Goal: Information Seeking & Learning: Compare options

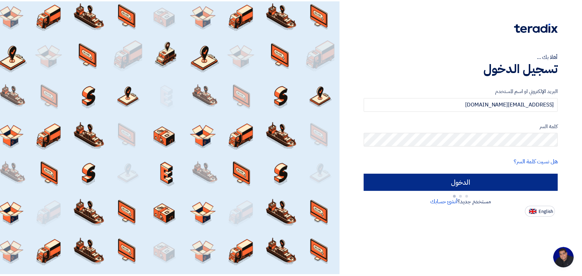
scroll to position [2, 0]
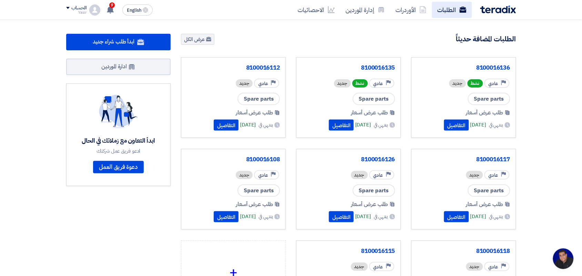
click at [441, 13] on link "الطلبات" at bounding box center [452, 10] width 40 height 16
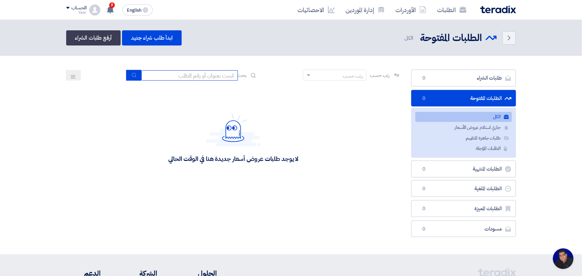
click at [182, 75] on input at bounding box center [189, 75] width 97 height 10
type input "new"
click at [128, 78] on button "submit" at bounding box center [133, 75] width 15 height 11
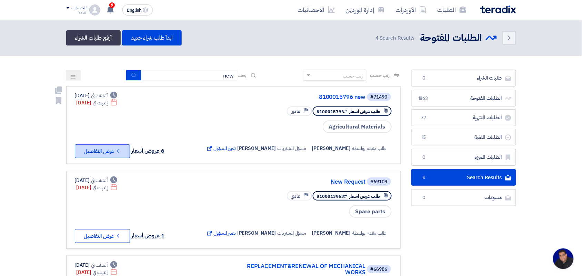
click at [116, 156] on button "Check details عرض التفاصيل" at bounding box center [102, 152] width 55 height 14
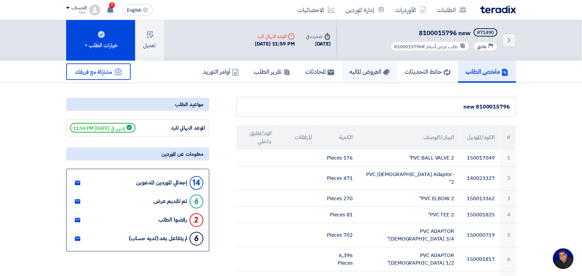
click at [357, 76] on link "العروض الماليه" at bounding box center [370, 72] width 56 height 22
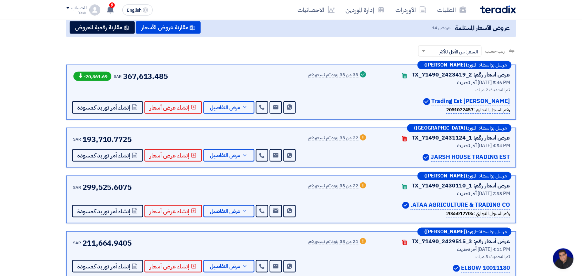
scroll to position [86, 0]
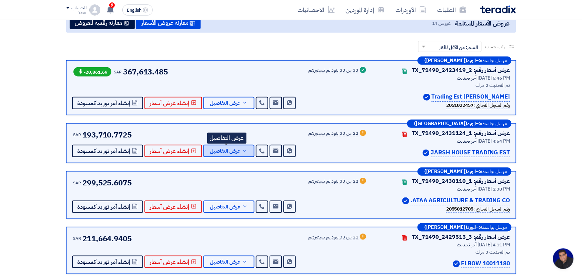
click at [230, 152] on span "عرض التفاصيل" at bounding box center [225, 151] width 30 height 5
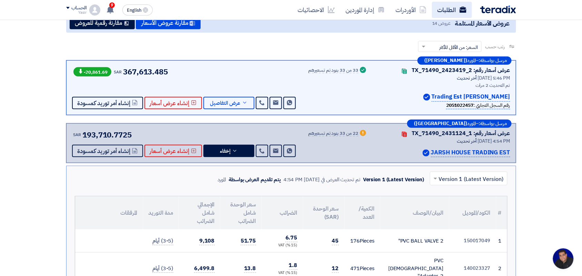
click at [440, 10] on link "الطلبات" at bounding box center [452, 10] width 40 height 16
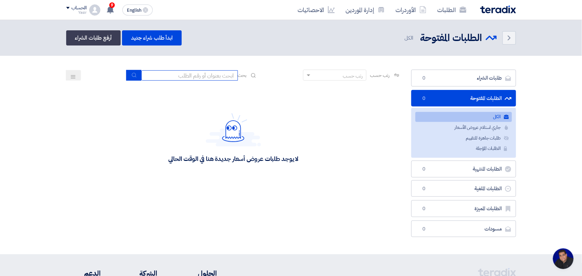
click at [194, 78] on input at bounding box center [189, 75] width 97 height 10
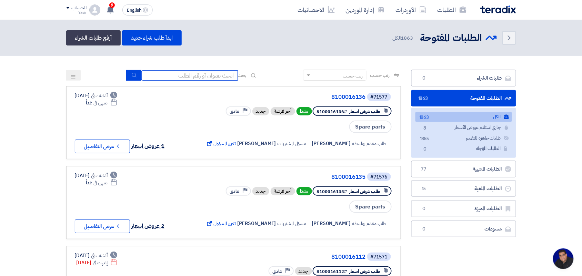
type input "8100015879"
click at [132, 73] on use "submit" at bounding box center [134, 75] width 4 height 4
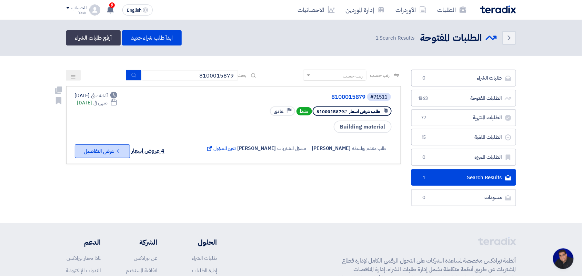
click at [103, 155] on button "Check details عرض التفاصيل" at bounding box center [102, 152] width 55 height 14
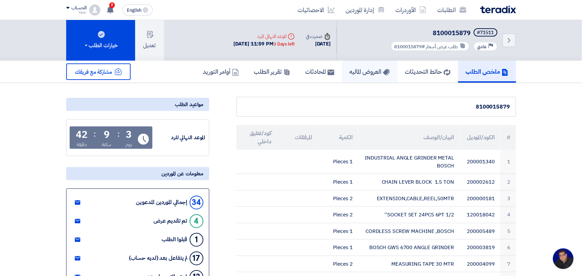
click at [350, 74] on h5 "العروض الماليه" at bounding box center [370, 72] width 40 height 8
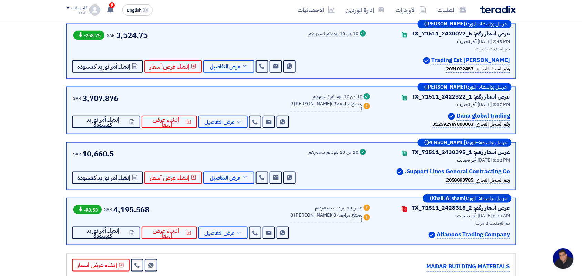
scroll to position [129, 0]
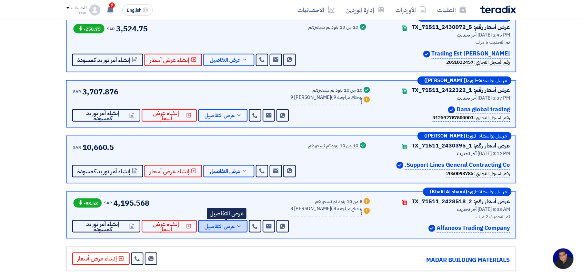
click at [235, 224] on span "عرض التفاصيل" at bounding box center [220, 226] width 30 height 5
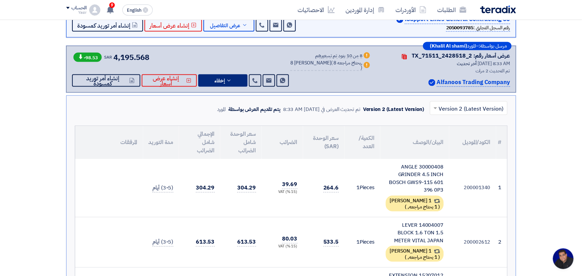
scroll to position [302, 0]
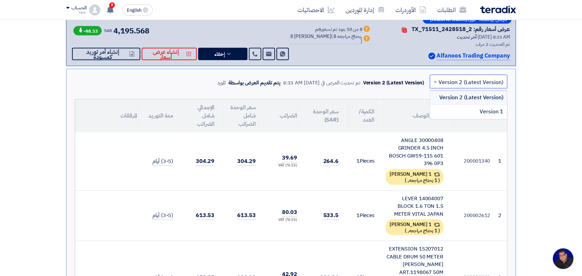
click at [436, 78] on span at bounding box center [435, 82] width 9 height 8
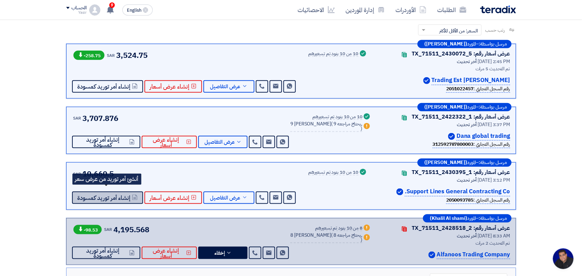
scroll to position [86, 0]
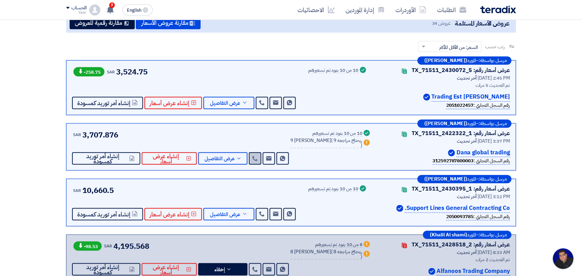
click at [258, 159] on icon at bounding box center [256, 159] width 6 height 6
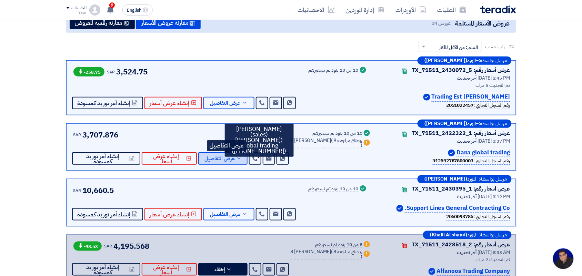
click at [226, 160] on span "عرض التفاصيل" at bounding box center [220, 158] width 30 height 5
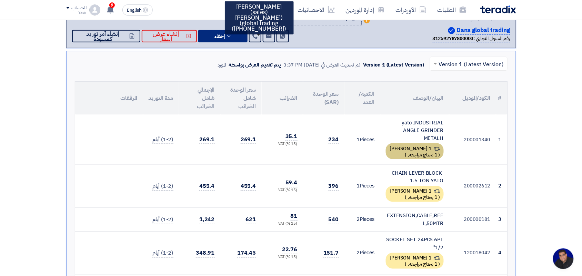
scroll to position [216, 0]
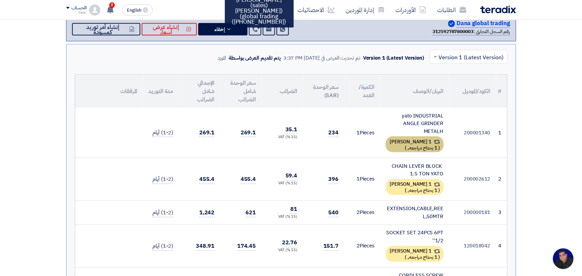
click at [408, 145] on span "1 يحتاج مراجعه," at bounding box center [423, 148] width 30 height 7
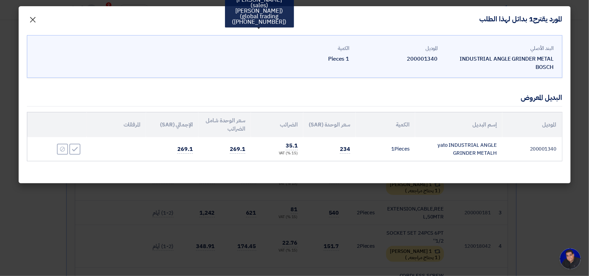
click at [33, 21] on span "×" at bounding box center [33, 19] width 8 height 21
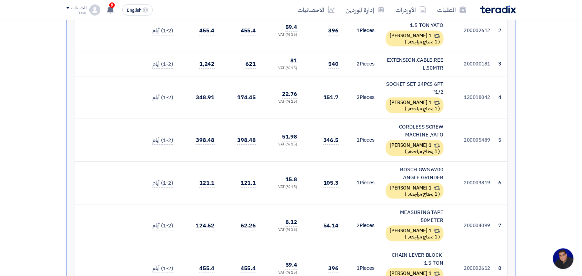
scroll to position [388, 0]
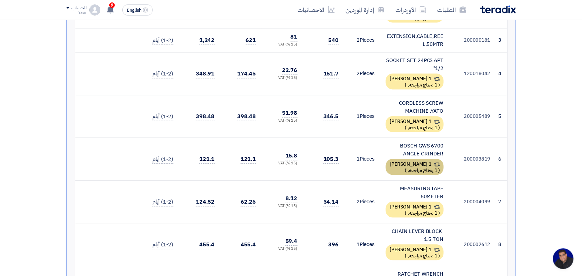
click at [407, 166] on div "1 [PERSON_NAME] ( 1 يحتاج مراجعه, )" at bounding box center [415, 167] width 58 height 16
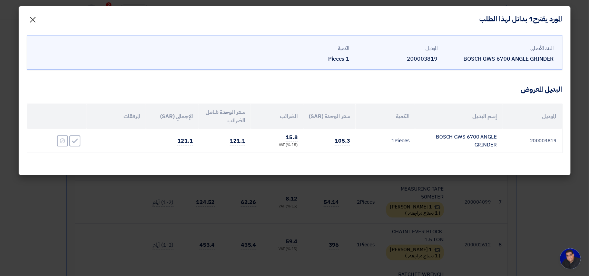
click at [34, 18] on span "×" at bounding box center [33, 19] width 8 height 21
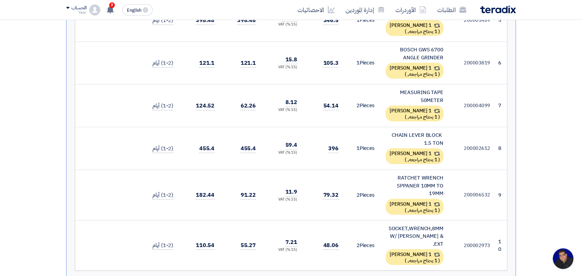
scroll to position [517, 0]
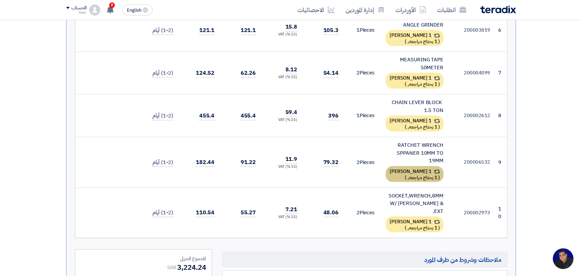
click at [413, 171] on div "1 [PERSON_NAME] ( 1 يحتاج مراجعه, )" at bounding box center [415, 174] width 58 height 16
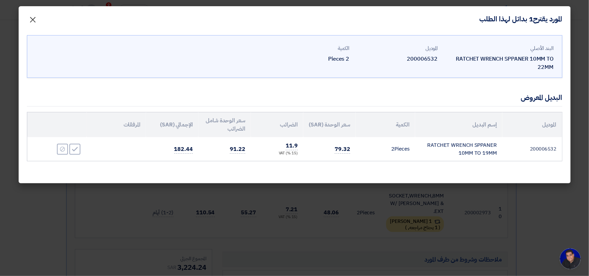
click at [35, 16] on span "×" at bounding box center [33, 19] width 8 height 21
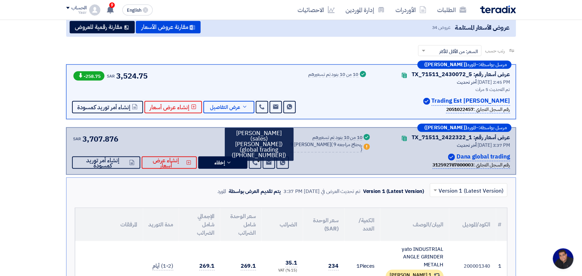
scroll to position [0, 0]
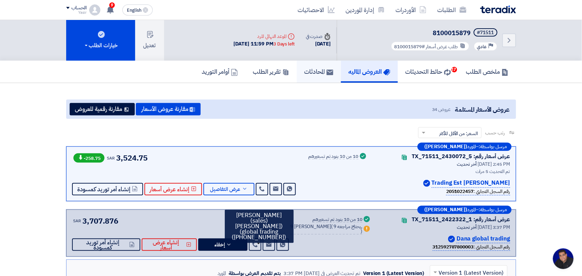
click at [327, 73] on use at bounding box center [330, 73] width 7 height 6
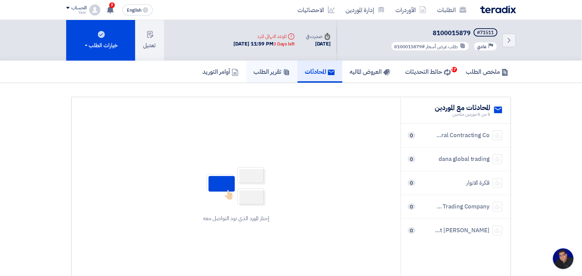
click at [273, 73] on h5 "تقرير الطلب" at bounding box center [272, 72] width 36 height 8
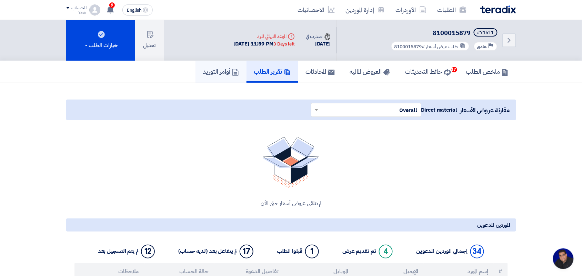
click at [211, 75] on link "أوامر التوريد" at bounding box center [221, 72] width 51 height 22
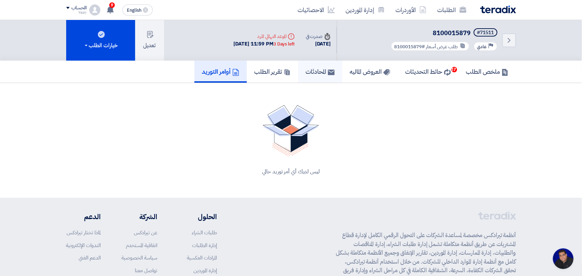
click at [319, 75] on link "المحادثات" at bounding box center [320, 72] width 44 height 22
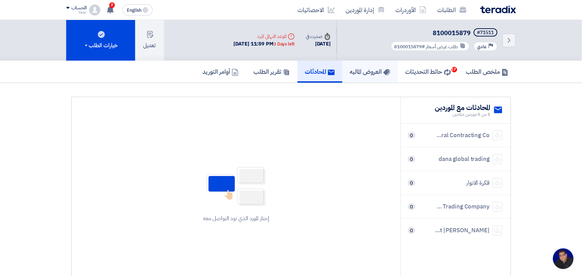
click at [368, 75] on h5 "العروض الماليه" at bounding box center [370, 72] width 40 height 8
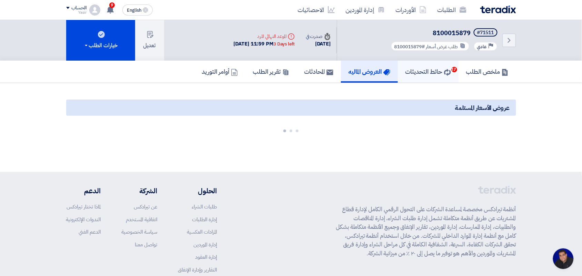
click at [430, 69] on h5 "حائط التحديثات 17" at bounding box center [429, 72] width 46 height 8
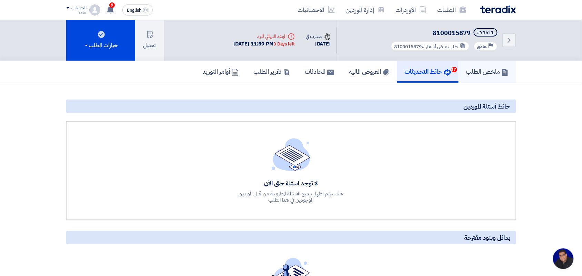
click at [482, 68] on h5 "ملخص الطلب" at bounding box center [487, 72] width 42 height 8
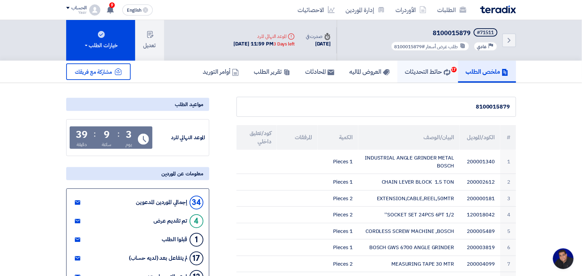
click at [401, 76] on link "حائط التحديثات 17" at bounding box center [428, 72] width 61 height 22
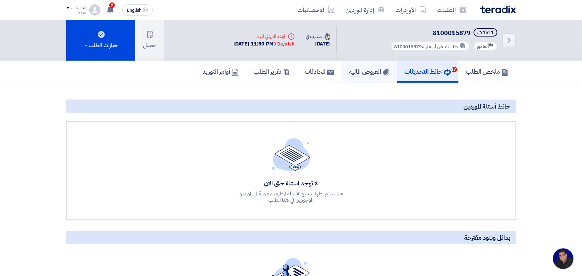
click at [343, 77] on link "العروض الماليه" at bounding box center [370, 72] width 56 height 22
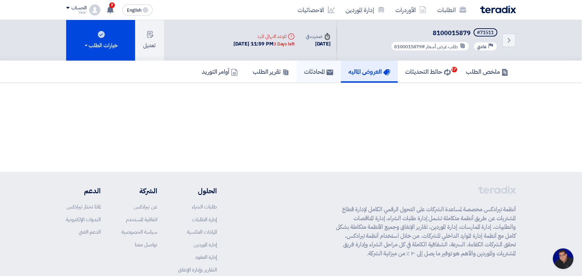
drag, startPoint x: 321, startPoint y: 75, endPoint x: 312, endPoint y: 78, distance: 9.4
click at [321, 75] on link "المحادثات" at bounding box center [319, 72] width 44 height 22
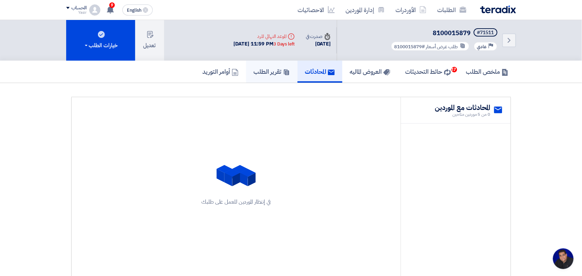
click at [251, 77] on link "تقرير الطلب" at bounding box center [271, 72] width 51 height 22
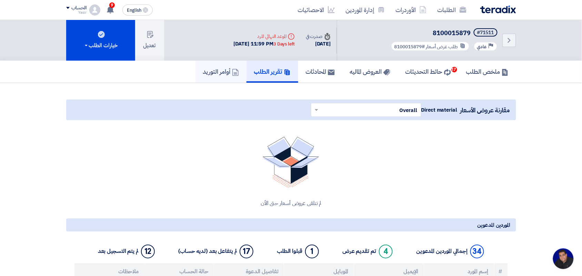
click at [211, 73] on h5 "أوامر التوريد" at bounding box center [221, 72] width 36 height 8
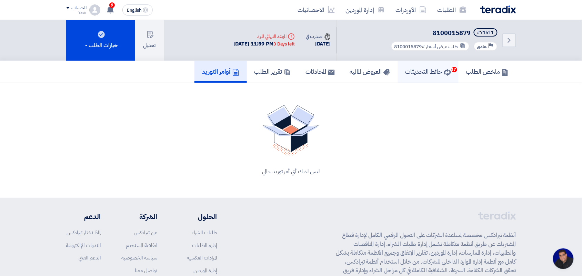
click at [430, 72] on h5 "حائط التحديثات 17" at bounding box center [429, 72] width 46 height 8
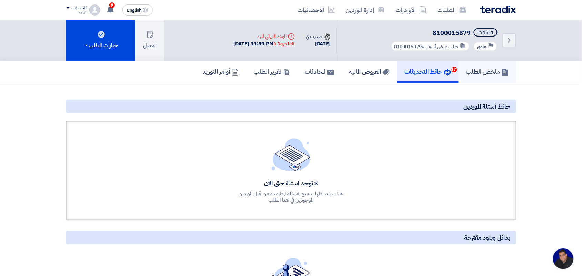
click at [473, 75] on h5 "ملخص الطلب" at bounding box center [487, 72] width 42 height 8
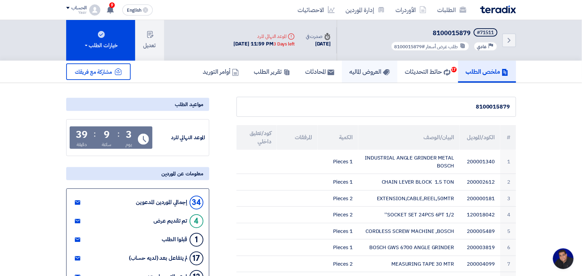
click at [354, 68] on h5 "العروض الماليه" at bounding box center [370, 72] width 40 height 8
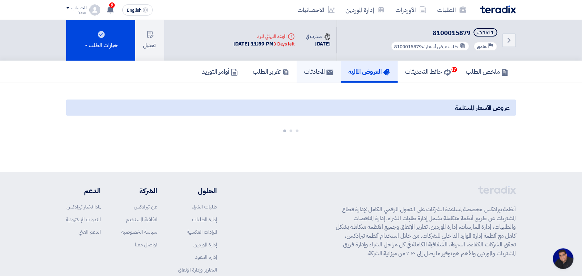
click at [312, 69] on h5 "المحادثات" at bounding box center [319, 72] width 29 height 8
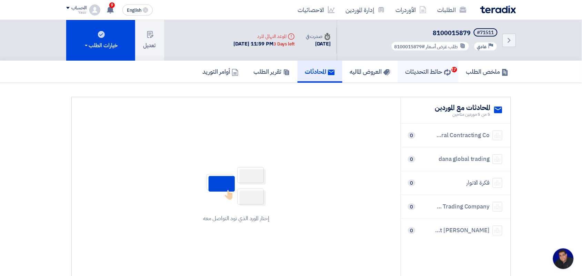
click at [426, 71] on h5 "حائط التحديثات 17" at bounding box center [429, 72] width 46 height 8
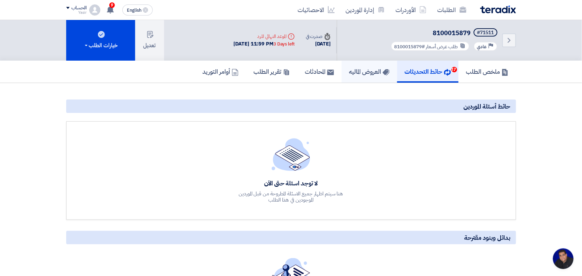
click at [363, 74] on h5 "العروض الماليه" at bounding box center [369, 72] width 40 height 8
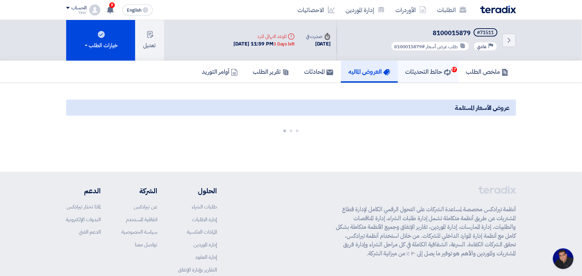
click at [435, 75] on link "حائط التحديثات 17" at bounding box center [428, 72] width 61 height 22
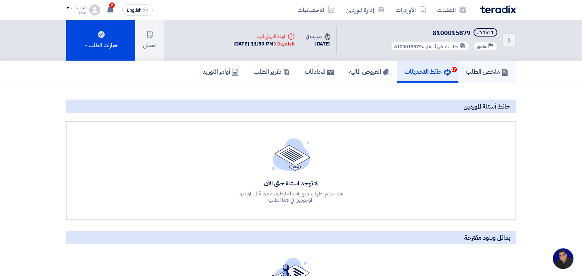
click at [478, 77] on link "ملخص الطلب" at bounding box center [488, 72] width 58 height 22
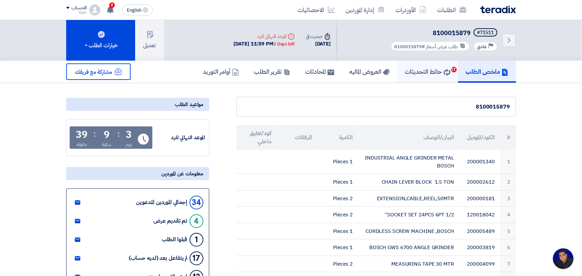
click at [405, 75] on h5 "حائط التحديثات 17" at bounding box center [428, 72] width 46 height 8
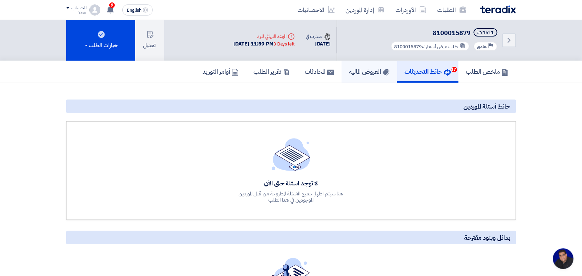
click at [354, 75] on link "العروض الماليه" at bounding box center [370, 72] width 56 height 22
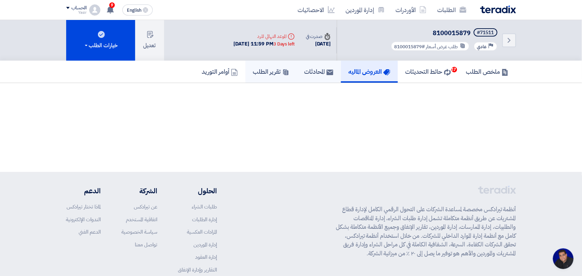
click at [301, 75] on link "المحادثات" at bounding box center [319, 72] width 44 height 22
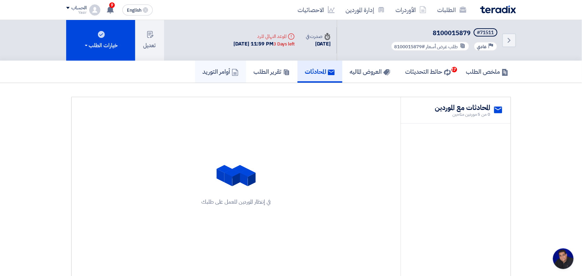
click at [236, 73] on link "أوامر التوريد" at bounding box center [220, 72] width 51 height 22
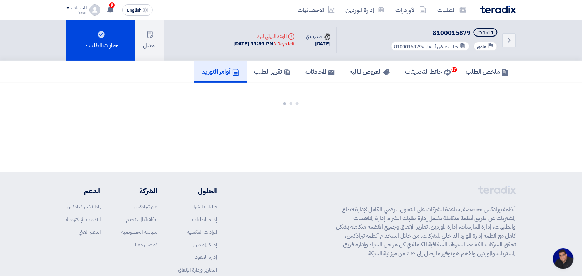
click at [195, 76] on link "أوامر التوريد" at bounding box center [221, 72] width 52 height 22
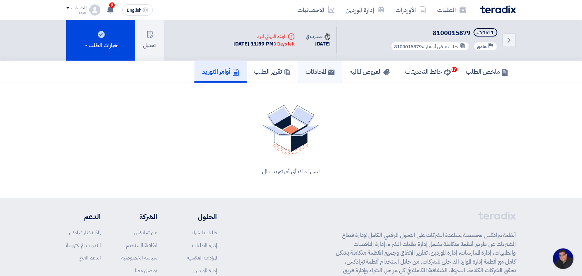
click at [306, 79] on link "المحادثات" at bounding box center [320, 72] width 44 height 22
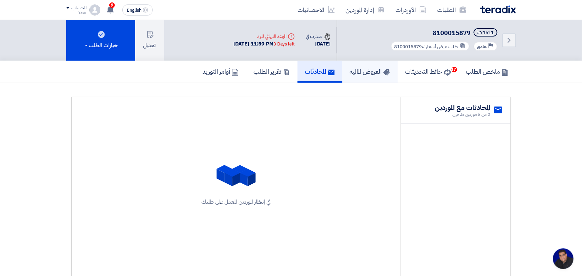
click at [343, 73] on link "العروض الماليه" at bounding box center [371, 72] width 56 height 22
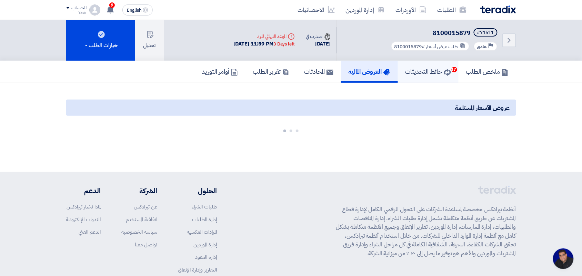
click at [437, 68] on h5 "حائط التحديثات 17" at bounding box center [429, 72] width 46 height 8
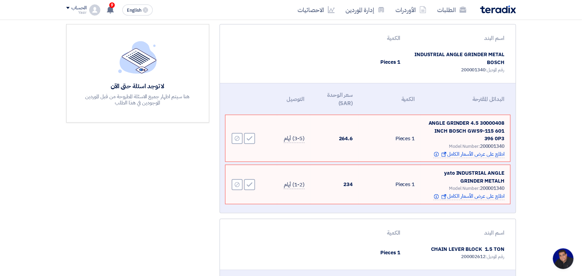
scroll to position [129, 0]
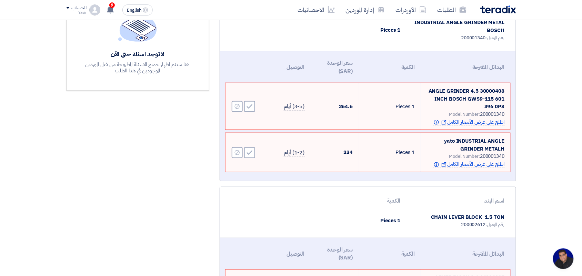
click at [454, 142] on span "yato INDUSTRIAL ANGLE GRINDER METALH" at bounding box center [475, 145] width 60 height 16
click at [451, 146] on td "yato INDUSTRIAL ANGLE GRINDER METALH Model Number: 200001340 اطلع على عرض الأسع…" at bounding box center [466, 152] width 90 height 39
click at [439, 89] on span "30000408 ANGLE GRINDER 4.5 INCH BOSCH GWS9-115 601 396 0P3" at bounding box center [467, 98] width 76 height 23
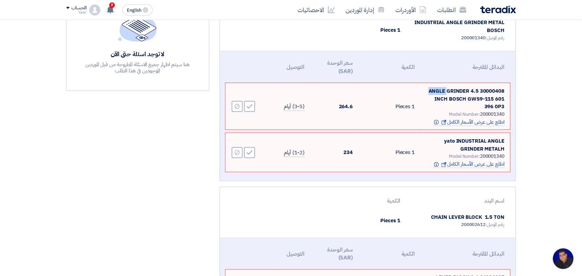
click at [439, 89] on span "30000408 ANGLE GRINDER 4.5 INCH BOSCH GWS9-115 601 396 0P3" at bounding box center [467, 98] width 76 height 23
click at [449, 144] on span "yato INDUSTRIAL ANGLE GRINDER METALH" at bounding box center [475, 145] width 60 height 16
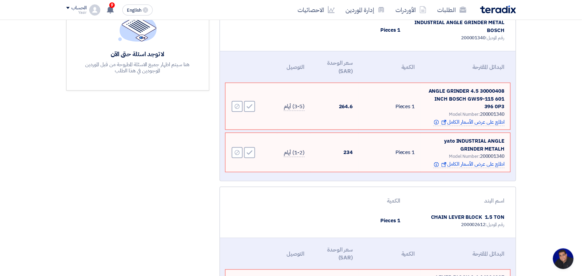
click at [447, 90] on span "30000408 ANGLE GRINDER 4.5 INCH BOSCH GWS9-115 601 396 0P3" at bounding box center [467, 98] width 76 height 23
click at [427, 111] on div "Model Number: 200001340" at bounding box center [465, 114] width 79 height 7
click at [450, 141] on span "yato INDUSTRIAL ANGLE GRINDER METALH" at bounding box center [475, 145] width 60 height 16
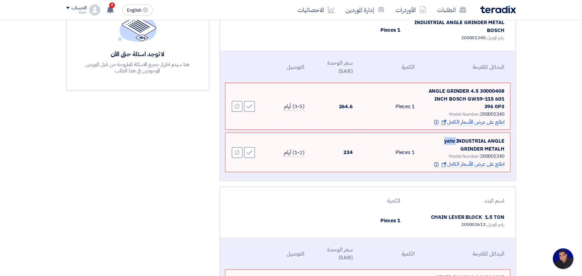
click at [450, 141] on span "yato INDUSTRIAL ANGLE GRINDER METALH" at bounding box center [475, 145] width 60 height 16
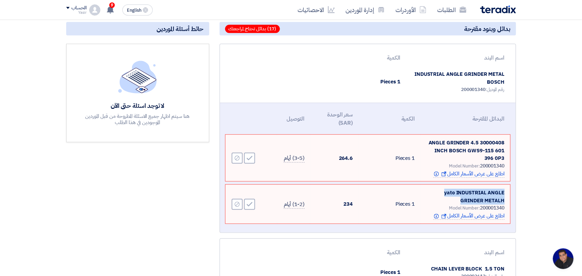
scroll to position [0, 0]
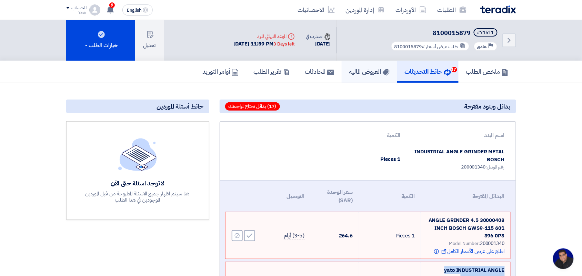
click at [357, 68] on h5 "العروض الماليه" at bounding box center [369, 72] width 40 height 8
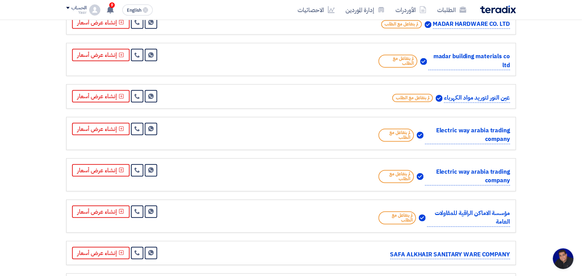
scroll to position [269, 0]
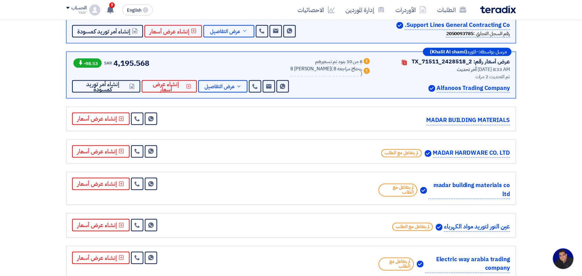
drag, startPoint x: 439, startPoint y: 87, endPoint x: 513, endPoint y: 88, distance: 73.8
click at [513, 88] on div "مرسل بواسطة: – المورد ([PERSON_NAME]) عرض أسعار رقم: TX_71511_2428518_2 Contact…" at bounding box center [291, 75] width 450 height 47
copy p "Alfanoos Trading Company"
click at [351, 9] on link "إدارة الموردين" at bounding box center [366, 10] width 50 height 16
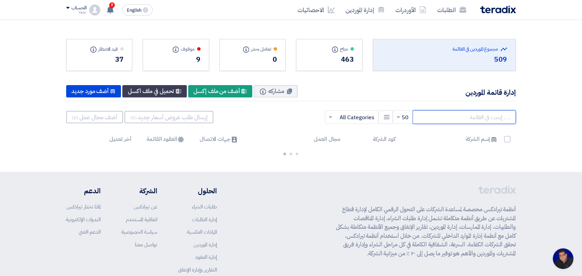
click at [484, 118] on input "text" at bounding box center [464, 117] width 103 height 14
paste input "Alfanoos Trading Company"
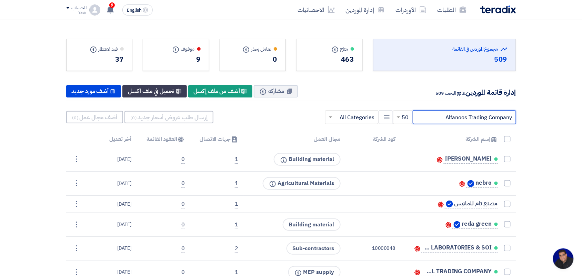
click at [437, 116] on input "Alfanoos Trading Company" at bounding box center [464, 117] width 103 height 14
click at [439, 114] on input "Alfanoos Trading Company" at bounding box center [464, 117] width 103 height 14
drag, startPoint x: 489, startPoint y: 117, endPoint x: 542, endPoint y: 119, distance: 53.5
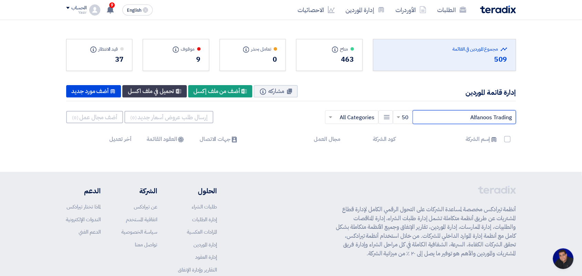
click at [449, 117] on input "Alfanoos Trading" at bounding box center [464, 117] width 103 height 14
drag, startPoint x: 492, startPoint y: 120, endPoint x: 529, endPoint y: 118, distance: 36.6
click at [529, 118] on section "Total Suppliers in this list مجموع الموردين في القائمة 509 متاح Info" at bounding box center [291, 90] width 582 height 141
type input "Alfanoos"
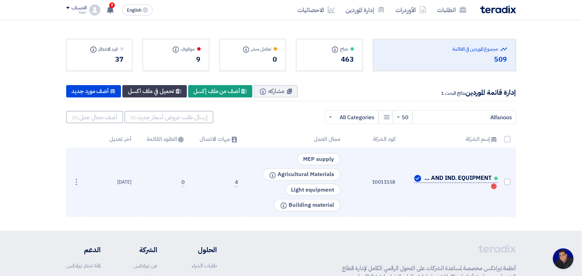
click at [442, 177] on span "AL-FANOOS TOOLS AND IND. EQUIPMENT - الفانوس" at bounding box center [457, 179] width 69 height 6
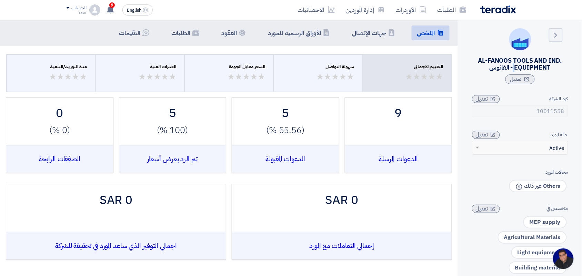
drag, startPoint x: 551, startPoint y: 67, endPoint x: 478, endPoint y: 62, distance: 73.3
click at [478, 62] on div "AL-FANOOS TOOLS AND IND. EQUIPMENT - الفانوس" at bounding box center [520, 64] width 96 height 14
click at [520, 63] on div "AL-FANOOS TOOLS AND IND. EQUIPMENT - الفانوس" at bounding box center [520, 64] width 96 height 14
click at [519, 63] on div "AL-FANOOS TOOLS AND IND. EQUIPMENT - الفانوس" at bounding box center [520, 64] width 96 height 14
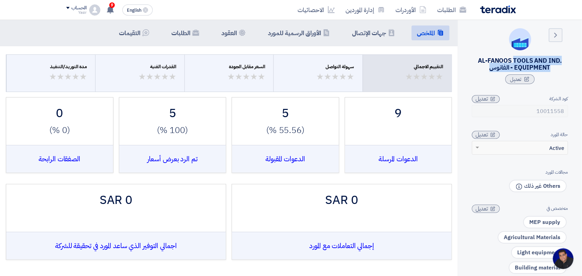
copy div "AL-FANOOS TOOLS AND IND. EQUIPMENT - الفانوس"
click at [370, 34] on h5 "جهات الإتصال" at bounding box center [369, 33] width 34 height 8
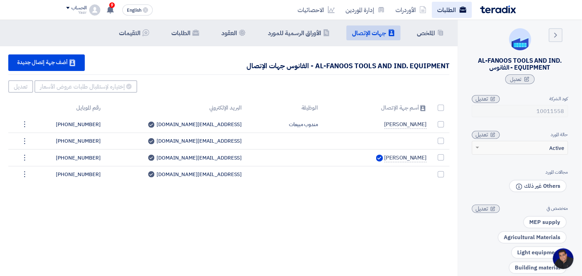
click at [440, 12] on link "الطلبات" at bounding box center [452, 10] width 40 height 16
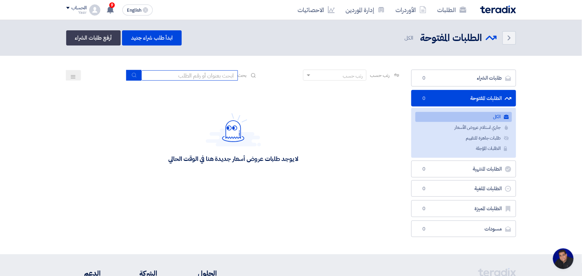
click at [220, 71] on input at bounding box center [189, 75] width 97 height 10
type input "8100015879"
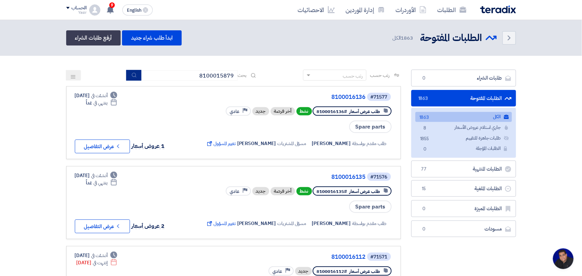
click at [135, 75] on button "submit" at bounding box center [133, 75] width 15 height 11
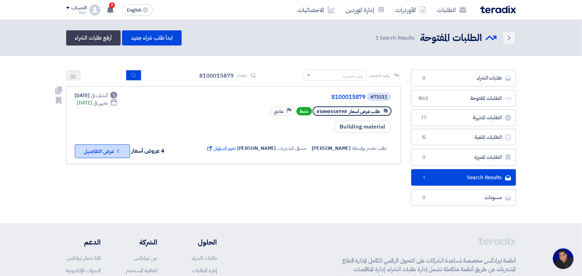
click at [115, 149] on button "Check details عرض التفاصيل" at bounding box center [102, 152] width 55 height 14
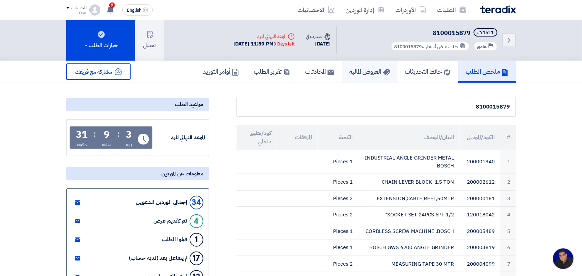
click at [371, 73] on h5 "العروض الماليه" at bounding box center [370, 72] width 40 height 8
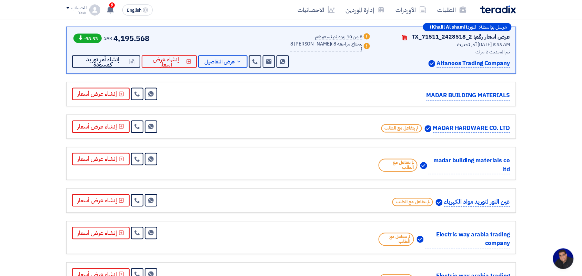
scroll to position [302, 0]
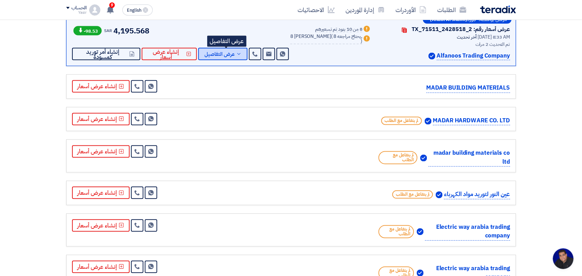
click at [227, 55] on span "عرض التفاصيل" at bounding box center [220, 54] width 30 height 5
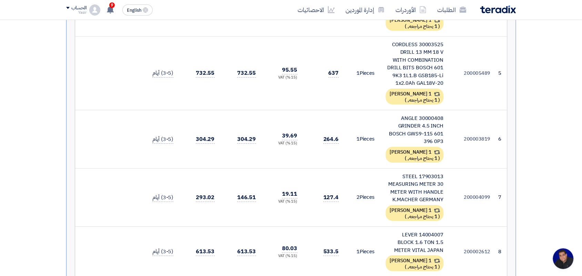
scroll to position [906, 0]
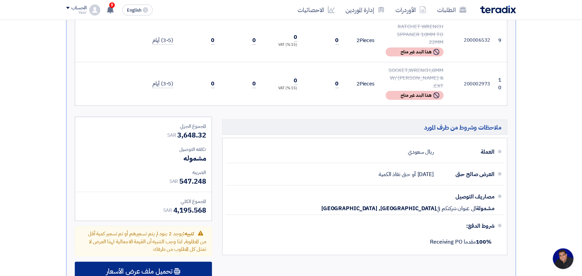
click at [145, 269] on span "تحميل ملف عرض الأسعار" at bounding box center [139, 272] width 66 height 6
click at [170, 269] on span "تحميل ملف عرض الأسعار" at bounding box center [139, 272] width 66 height 6
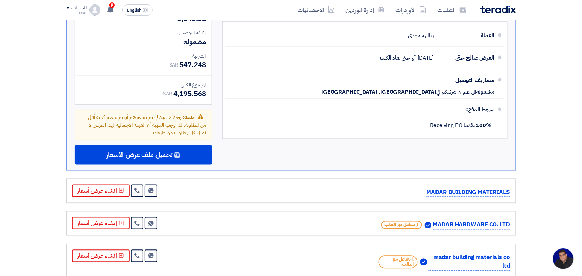
scroll to position [1035, 0]
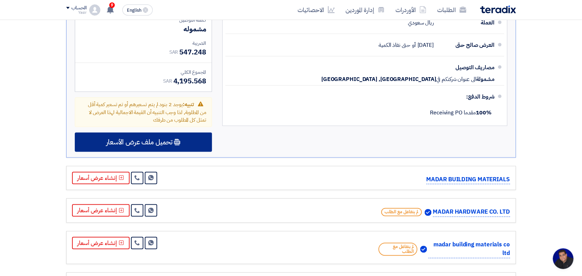
click at [156, 133] on div "تحميل ملف عرض الأسعار" at bounding box center [143, 142] width 137 height 19
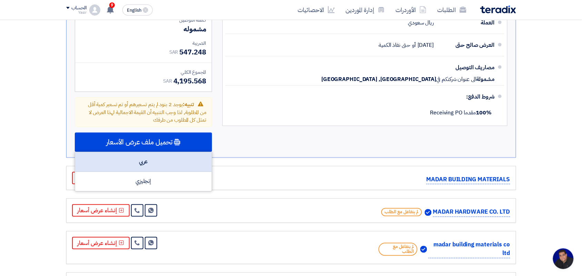
click at [149, 152] on div "عربي" at bounding box center [143, 162] width 137 height 20
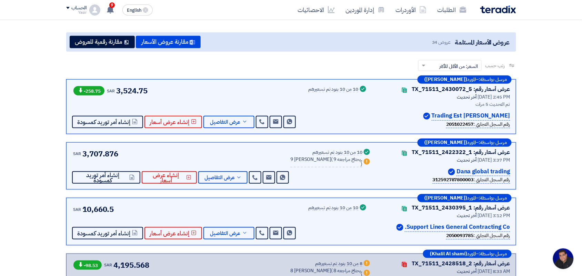
scroll to position [43, 0]
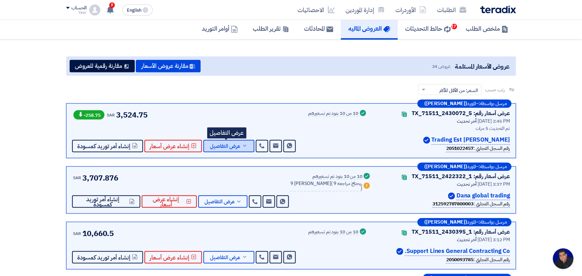
click at [229, 147] on span "عرض التفاصيل" at bounding box center [225, 146] width 30 height 5
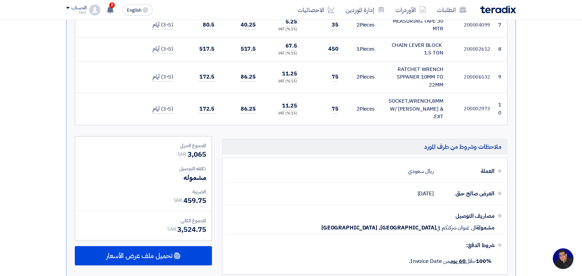
scroll to position [388, 0]
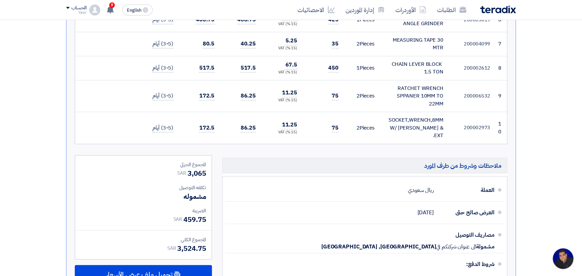
click at [408, 85] on div "RATCHET WRENCH SPPANER 10MM TO 22MM" at bounding box center [415, 96] width 58 height 23
copy tr "RATCHET WRENCH SPPANER 10MM TO 22MM"
click at [406, 117] on div "SOCKET,WRENCH,8MM W/ [PERSON_NAME] & EXT." at bounding box center [415, 128] width 58 height 23
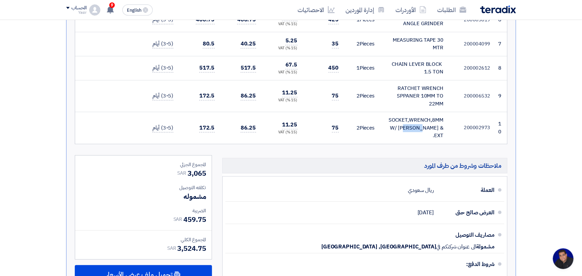
click at [406, 117] on div "SOCKET,WRENCH,8MM W/ [PERSON_NAME] & EXT." at bounding box center [415, 128] width 58 height 23
copy tr "SOCKET,WRENCH,8MM W/ [PERSON_NAME] & EXT."
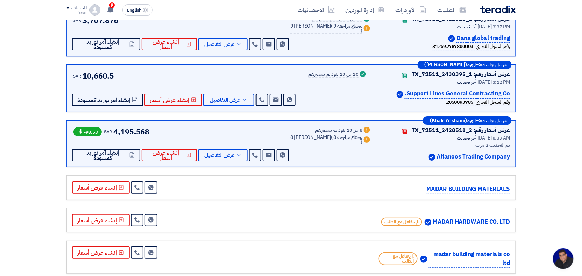
scroll to position [690, 0]
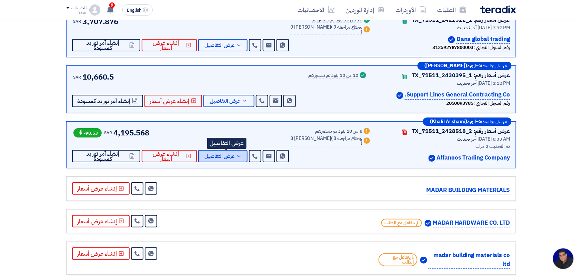
click at [230, 154] on span "عرض التفاصيل" at bounding box center [220, 156] width 30 height 5
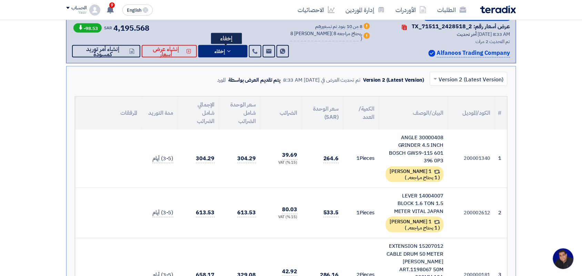
scroll to position [343, 0]
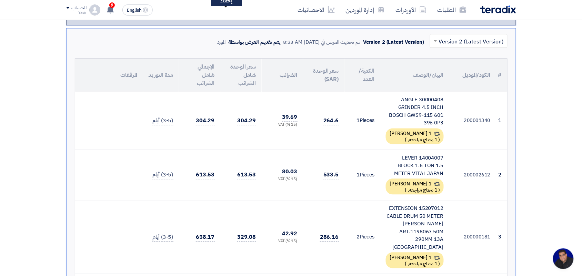
click at [418, 159] on div "14004007 LEVER BLOCK 1.6 TON 1.5 METER VITAL JAPAN" at bounding box center [415, 166] width 58 height 23
copy td "14004007 LEVER BLOCK 1.6 TON 1.5 METER VITAL JAPAN"
click at [399, 206] on div "15207012 EXTENSION CABLE DRUM 50 METER [PERSON_NAME] ART.1198067 50M 290MM 13A …" at bounding box center [415, 228] width 58 height 47
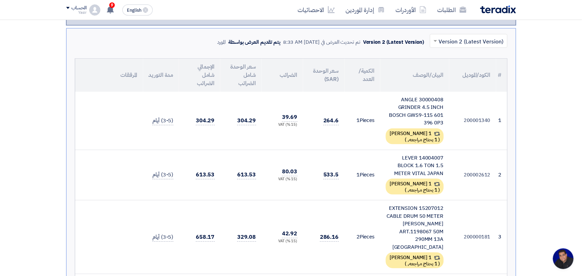
click at [399, 206] on div "15207012 EXTENSION CABLE DRUM 50 METER [PERSON_NAME] ART.1198067 50M 290MM 13A …" at bounding box center [415, 228] width 58 height 47
copy td "15207012 EXTENSION CABLE DRUM 50 METER [PERSON_NAME] ART.1198067 50M 290MM 13A …"
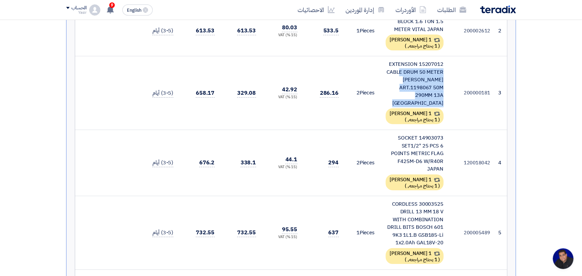
scroll to position [515, 0]
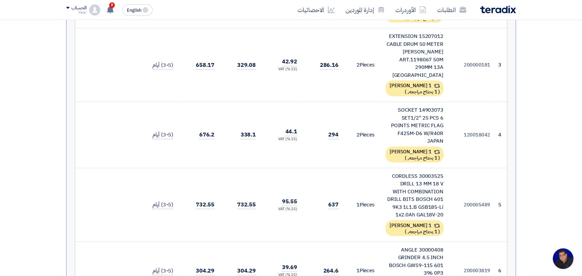
click at [397, 106] on div "14903073 SOCKET SET1/2" 25 PCS 6 POINTS METRIC FLAG F425M-D6 W/R40R JAPAN" at bounding box center [415, 125] width 58 height 39
click at [401, 106] on div "14903073 SOCKET SET1/2" 25 PCS 6 POINTS METRIC FLAG F425M-D6 W/R40R JAPAN" at bounding box center [415, 125] width 58 height 39
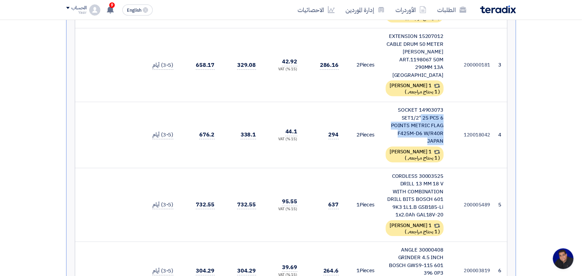
copy td "14903073 SOCKET SET1/2" 25 PCS 6 POINTS METRIC FLAG F425M-D6 W/R40R JAPAN"
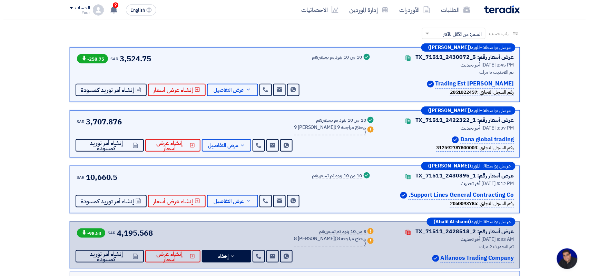
scroll to position [0, 0]
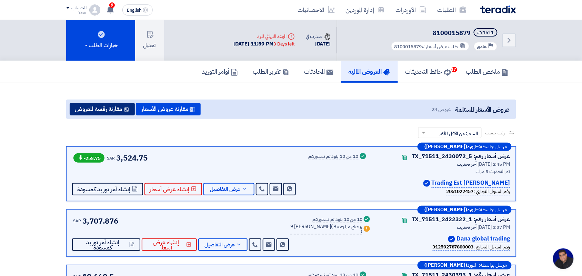
click at [107, 107] on button "مقارنة رقمية للعروض" at bounding box center [102, 109] width 65 height 12
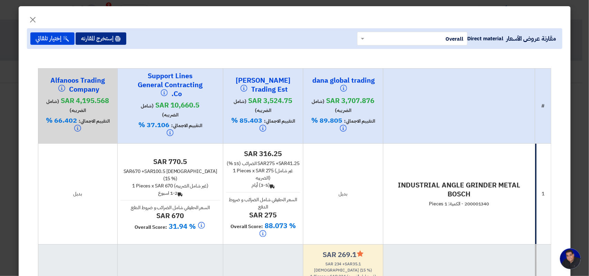
click at [102, 37] on button "إستخرج المقارنه" at bounding box center [101, 38] width 51 height 12
click at [30, 19] on button "×" at bounding box center [32, 18] width 19 height 14
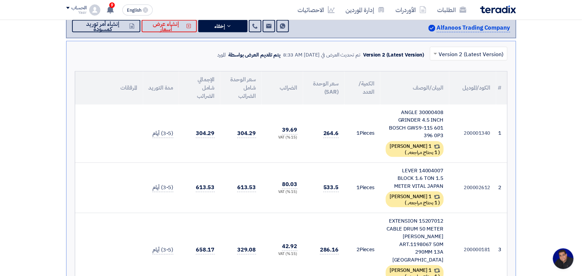
scroll to position [345, 0]
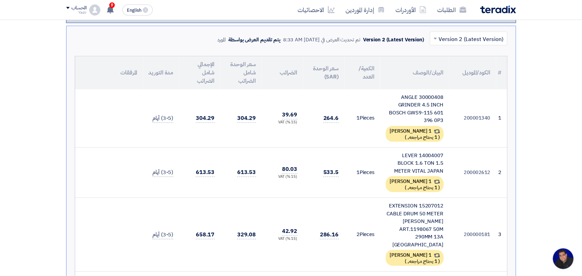
click at [412, 98] on div "30000408 ANGLE GRINDER 4.5 INCH BOSCH GWS9-115 601 396 0P3" at bounding box center [415, 109] width 58 height 31
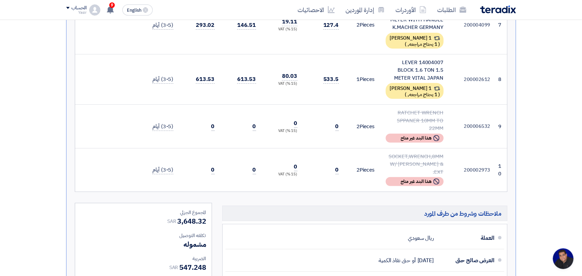
scroll to position [776, 0]
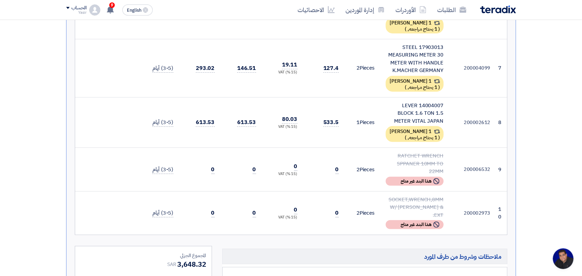
click at [407, 102] on div "14004007 LEVER BLOCK 1.6 TON 1.5 METER VITAL JAPAN" at bounding box center [415, 113] width 58 height 23
copy td "14004007 LEVER BLOCK 1.6 TON 1.5 METER VITAL JAPAN"
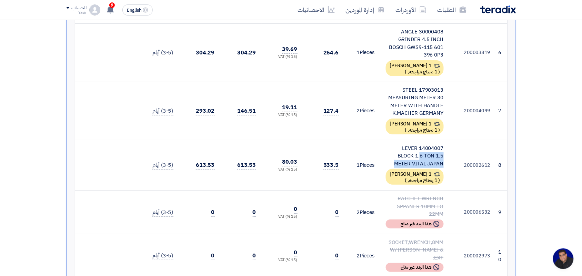
scroll to position [733, 0]
click at [411, 87] on div "17903013 STEEL MEASURING METER 30 METER WITH HANDLE K.MACHER GERMANY" at bounding box center [415, 102] width 58 height 31
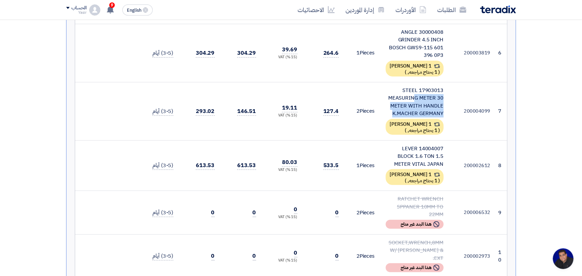
click at [411, 87] on div "17903013 STEEL MEASURING METER 30 METER WITH HANDLE K.MACHER GERMANY" at bounding box center [415, 102] width 58 height 31
copy td "17903013 STEEL MEASURING METER 30 METER WITH HANDLE K.MACHER GERMANY"
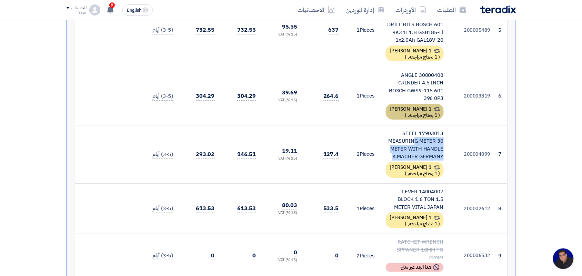
scroll to position [647, 0]
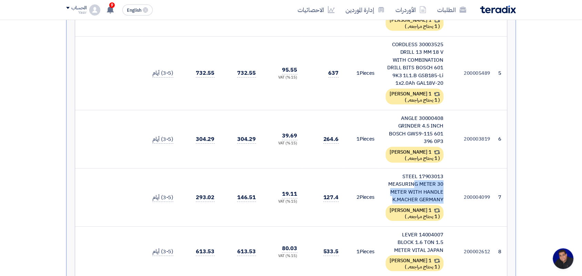
click at [410, 117] on div "30000408 ANGLE GRINDER 4.5 INCH BOSCH GWS9-115 601 396 0P3" at bounding box center [415, 130] width 58 height 31
click at [368, 116] on td "1 Pieces" at bounding box center [363, 139] width 36 height 58
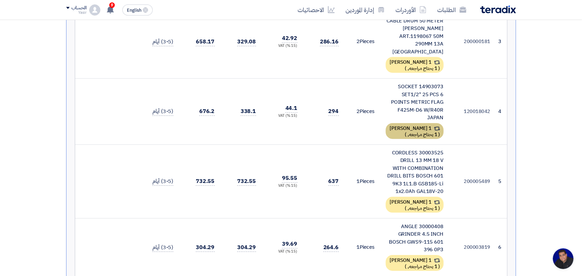
scroll to position [517, 0]
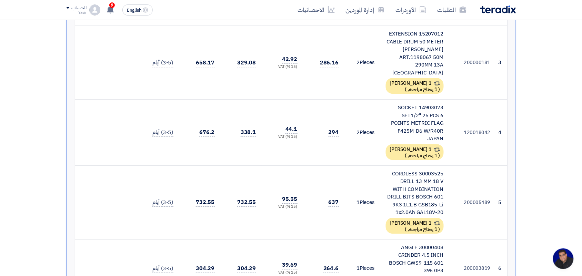
click at [412, 112] on div "14903073 SOCKET SET1/2" 25 PCS 6 POINTS METRIC FLAG F425M-D6 W/R40R JAPAN" at bounding box center [415, 123] width 58 height 39
copy td "14903073 SOCKET SET1/2" 25 PCS 6 POINTS METRIC FLAG F425M-D6 W/R40R JAPAN"
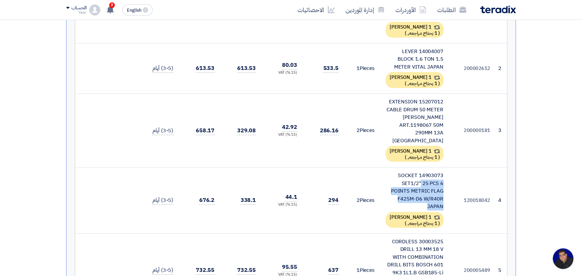
scroll to position [431, 0]
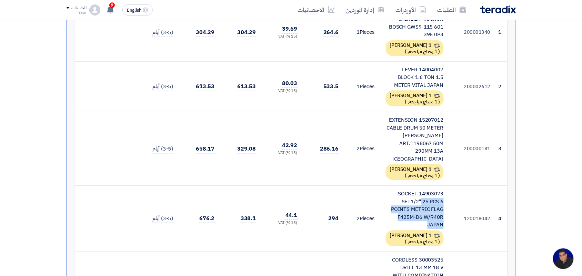
click at [399, 125] on div "15207012 EXTENSION CABLE DRUM 50 METER [PERSON_NAME] ART.1198067 50M 290MM 13A …" at bounding box center [415, 139] width 58 height 47
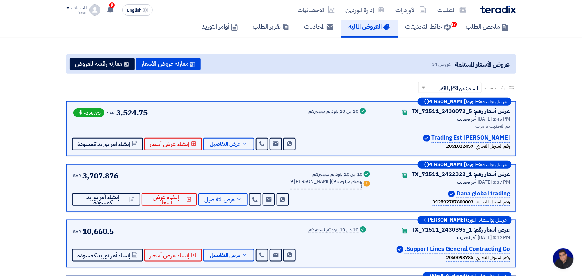
scroll to position [43, 0]
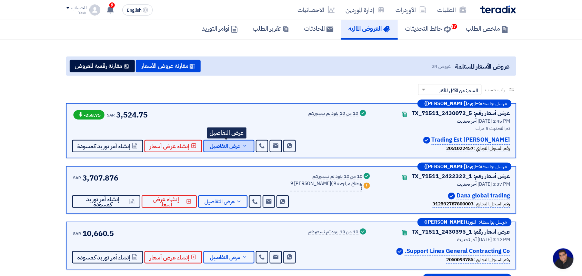
click at [230, 147] on span "عرض التفاصيل" at bounding box center [225, 146] width 30 height 5
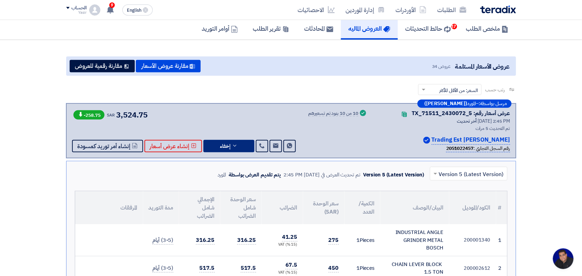
scroll to position [129, 0]
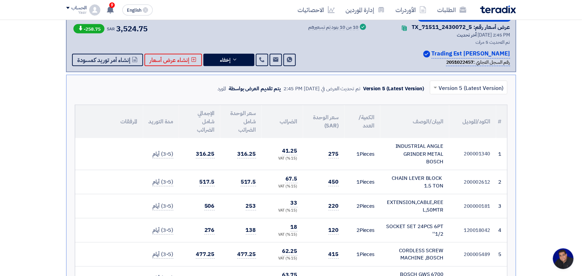
click at [411, 152] on div "INDUSTRIAL ANGLE GRINDER METAL BOSCH" at bounding box center [415, 153] width 58 height 23
click at [402, 175] on div "CHAIN LEVER BLOCK 1.5 TON" at bounding box center [415, 183] width 58 height 16
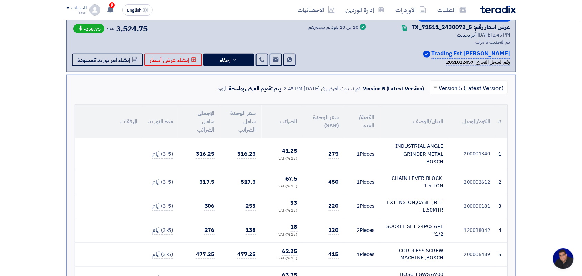
click at [402, 175] on div "CHAIN LEVER BLOCK 1.5 TON" at bounding box center [415, 183] width 58 height 16
click at [421, 199] on div "EXTENSION,CABLE,REEL,50MTR" at bounding box center [415, 207] width 58 height 16
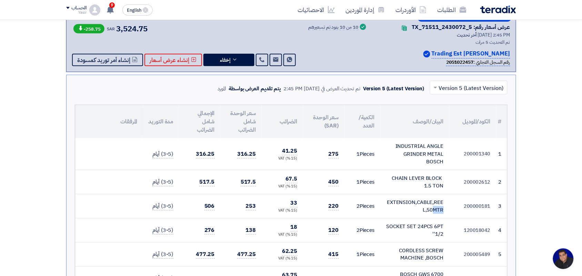
click at [421, 199] on div "EXTENSION,CABLE,REEL,50MTR" at bounding box center [415, 207] width 58 height 16
click at [405, 223] on div "SOCKET SET 24PCS 6PT 1/2''" at bounding box center [415, 231] width 58 height 16
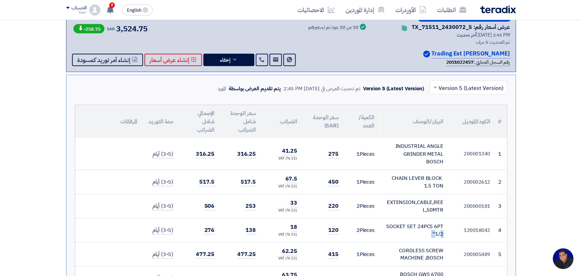
scroll to position [216, 0]
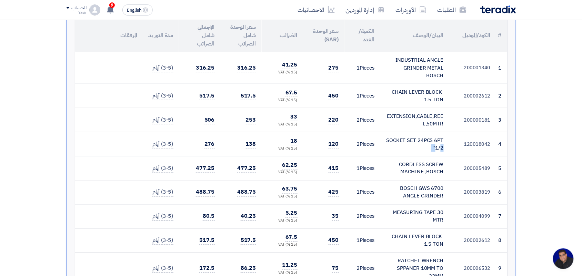
click at [412, 161] on div "CORDLESS SCREW MACHINE ,BOSCH" at bounding box center [415, 169] width 58 height 16
click at [416, 185] on div "BOSCH GWS 6700 ANGLE GRINDER" at bounding box center [415, 193] width 58 height 16
click at [413, 209] on div "MEASURING TAPE 30 MTR" at bounding box center [415, 217] width 58 height 16
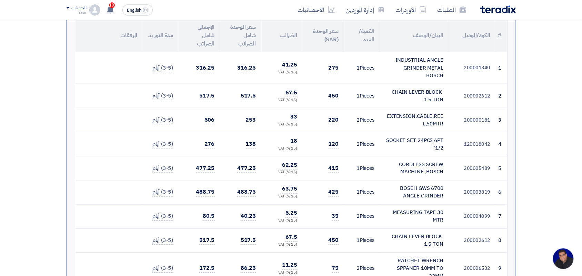
click at [401, 209] on div "MEASURING TAPE 30 MTR" at bounding box center [415, 217] width 58 height 16
click at [413, 233] on div "CHAIN LEVER BLOCK 1.5 TON" at bounding box center [415, 241] width 58 height 16
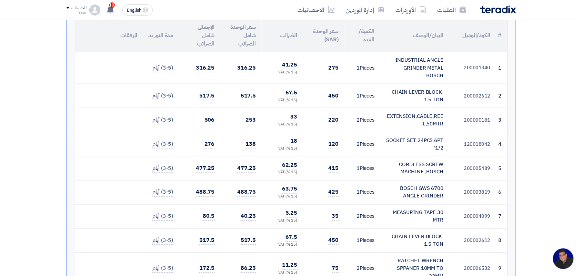
click at [413, 233] on div "CHAIN LEVER BLOCK 1.5 TON" at bounding box center [415, 241] width 58 height 16
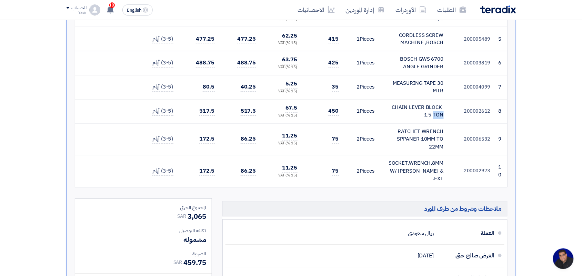
click at [406, 129] on div "RATCHET WRENCH SPPANER 10MM TO 22MM" at bounding box center [415, 139] width 58 height 23
click at [414, 160] on div "SOCKET,WRENCH,8MM W/ [PERSON_NAME] & EXT." at bounding box center [415, 171] width 58 height 23
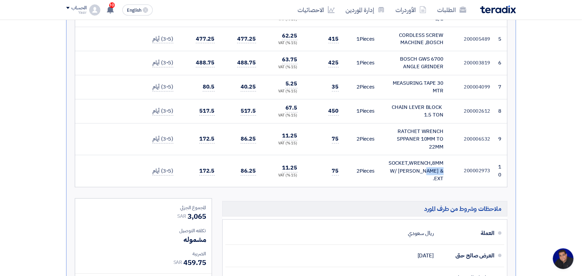
click at [414, 160] on div "SOCKET,WRENCH,8MM W/ [PERSON_NAME] & EXT." at bounding box center [415, 171] width 58 height 23
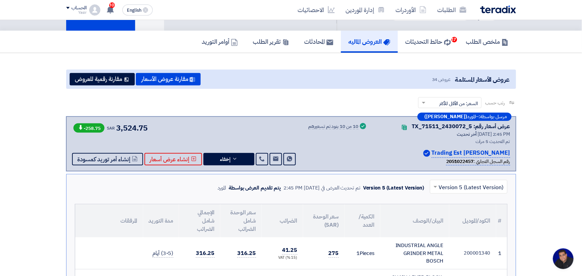
scroll to position [0, 0]
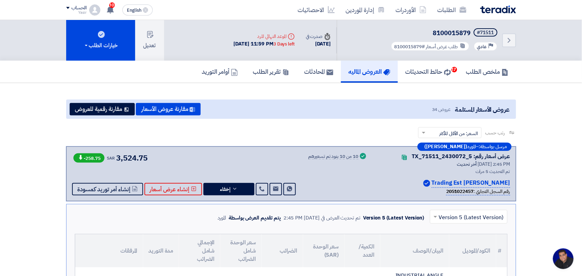
click at [445, 182] on p "[PERSON_NAME] Trading Est" at bounding box center [471, 183] width 79 height 9
click at [351, 16] on link "إدارة الموردين" at bounding box center [366, 10] width 50 height 16
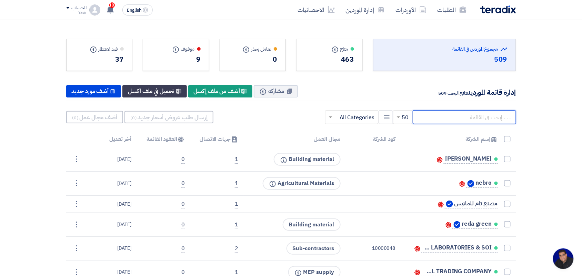
click at [476, 122] on input "text" at bounding box center [464, 117] width 103 height 14
paste input "[PERSON_NAME] Trading Est"
type input "[PERSON_NAME] Trading Est"
